Goal: Find specific page/section: Find specific page/section

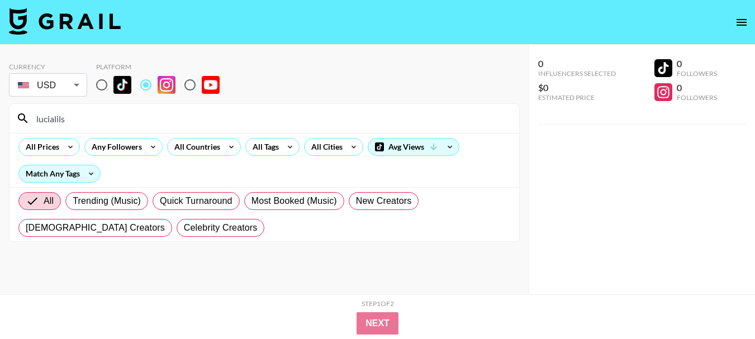
click at [55, 120] on input "lucialils" at bounding box center [271, 119] width 483 height 18
type input "madisblonde"
click at [74, 124] on input "madisblonde" at bounding box center [271, 119] width 483 height 18
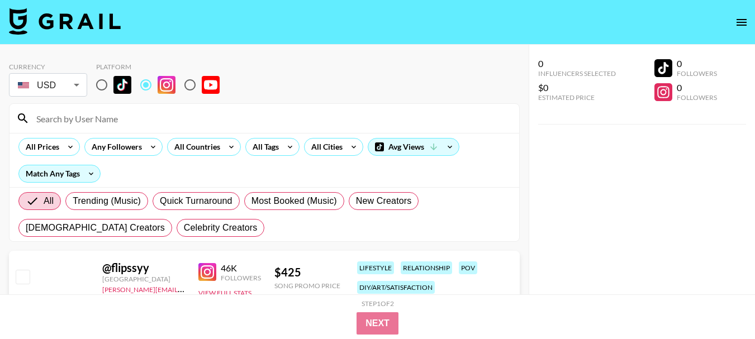
paste input "deja_clarkk"
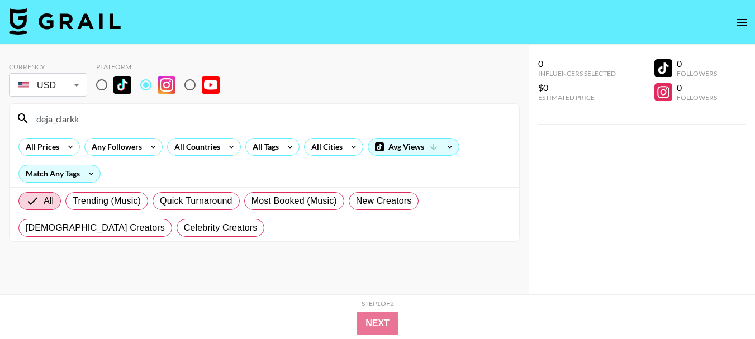
type input "deja_clarkk"
click at [68, 123] on input "deja_clarkk" at bounding box center [271, 119] width 483 height 18
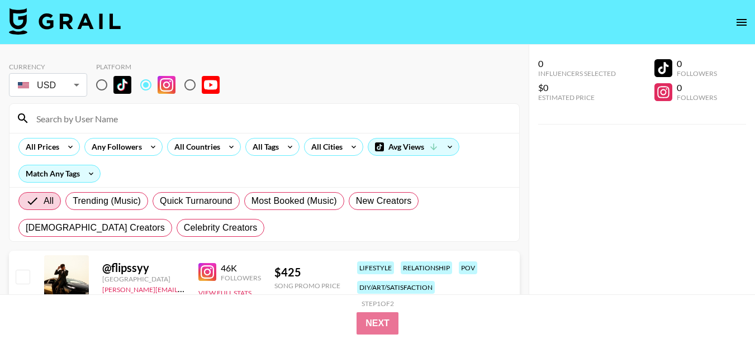
paste input "[PERSON_NAME].teachinginstyle"
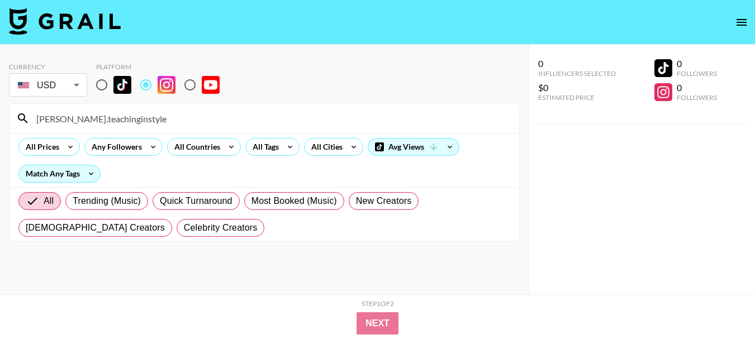
type input "[PERSON_NAME].teachinginstyle"
click at [88, 119] on input "[PERSON_NAME].teachinginstyle" at bounding box center [271, 119] width 483 height 18
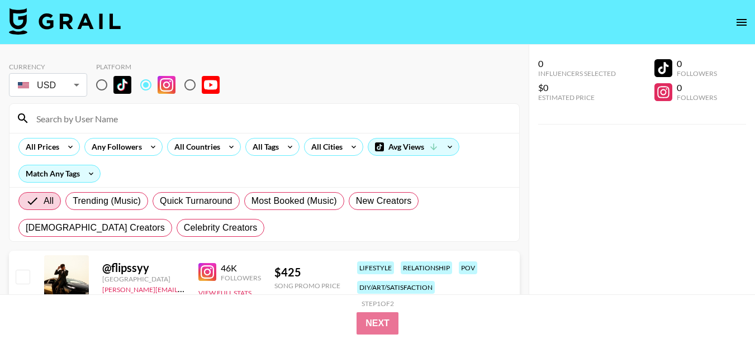
paste input "missfirstiefunn"
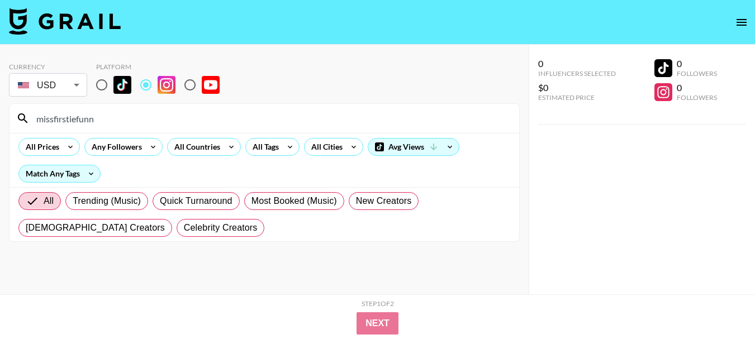
type input "missfirstiefunn"
click at [59, 116] on input "missfirstiefunn" at bounding box center [271, 119] width 483 height 18
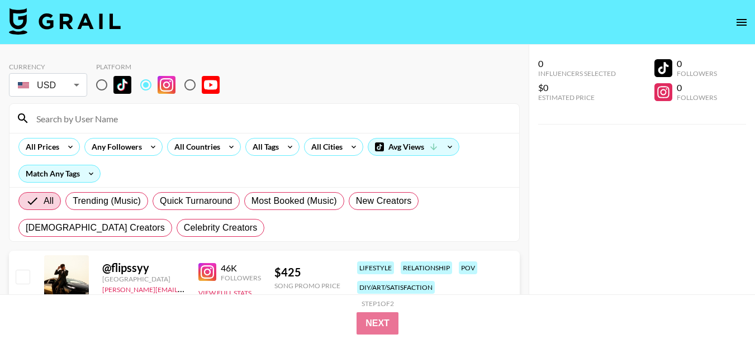
paste input "meetmissalina"
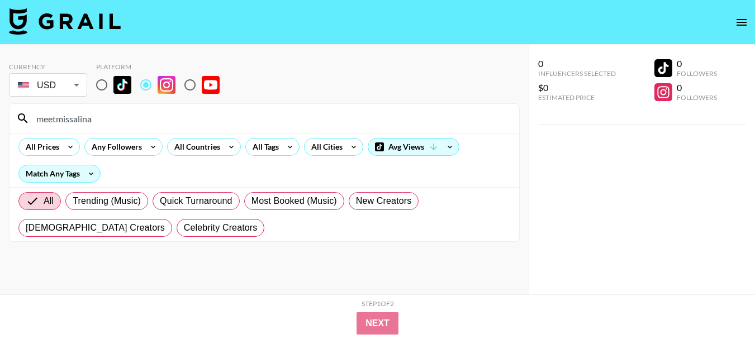
type input "meetmissalina"
click at [83, 119] on input "meetmissalina" at bounding box center [271, 119] width 483 height 18
click at [79, 119] on input "meetmissalina" at bounding box center [271, 119] width 483 height 18
click at [81, 126] on input "meetmissalina" at bounding box center [271, 119] width 483 height 18
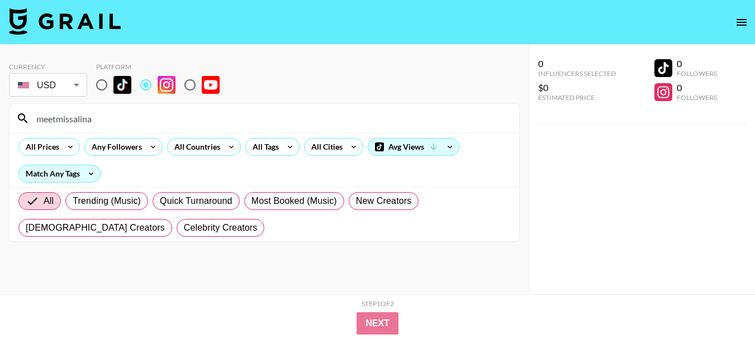
click at [81, 126] on input "meetmissalina" at bounding box center [271, 119] width 483 height 18
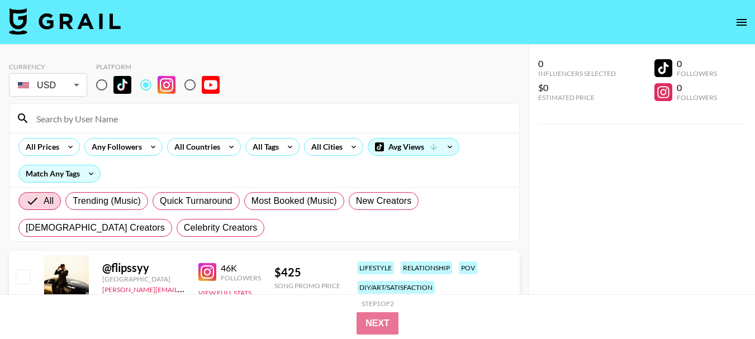
paste input "rachelgibbs_va"
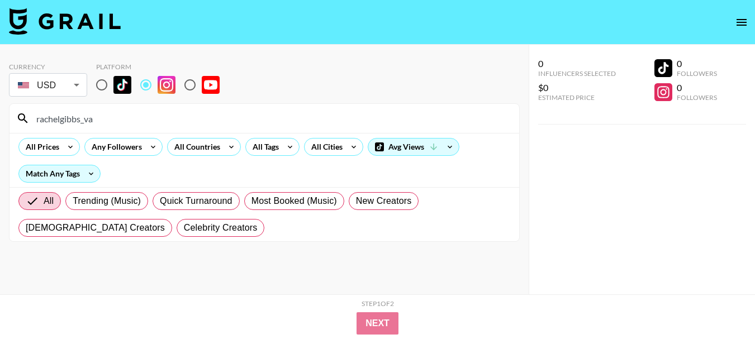
type input "rachelgibbs_va"
click at [72, 118] on input "rachelgibbs_va" at bounding box center [271, 119] width 483 height 18
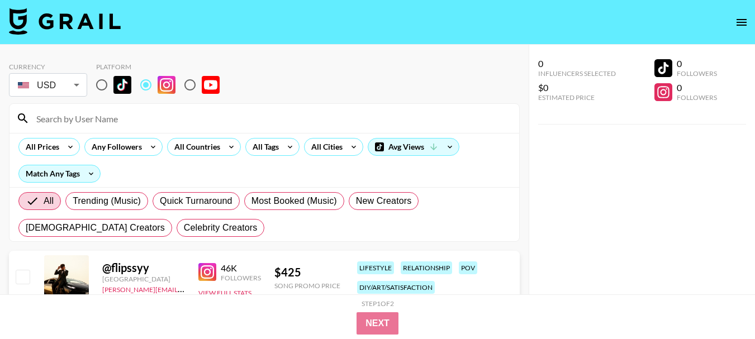
paste input "haileypthenp"
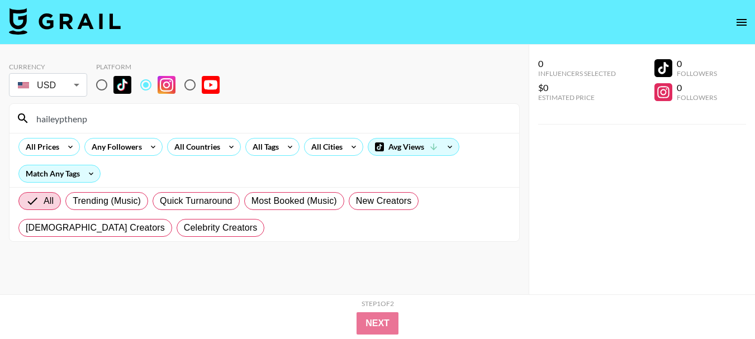
type input "haileypthenp"
click at [73, 120] on input "haileypthenp" at bounding box center [271, 119] width 483 height 18
click at [72, 120] on input "haileypthenp" at bounding box center [271, 119] width 483 height 18
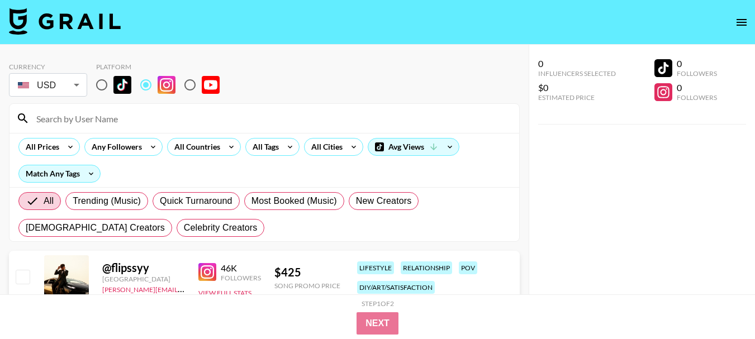
paste input "teachingfourthfun"
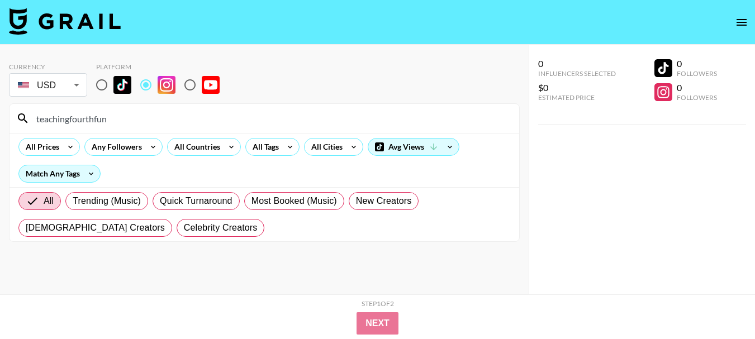
type input "teachingfourthfun"
